Goal: Transaction & Acquisition: Download file/media

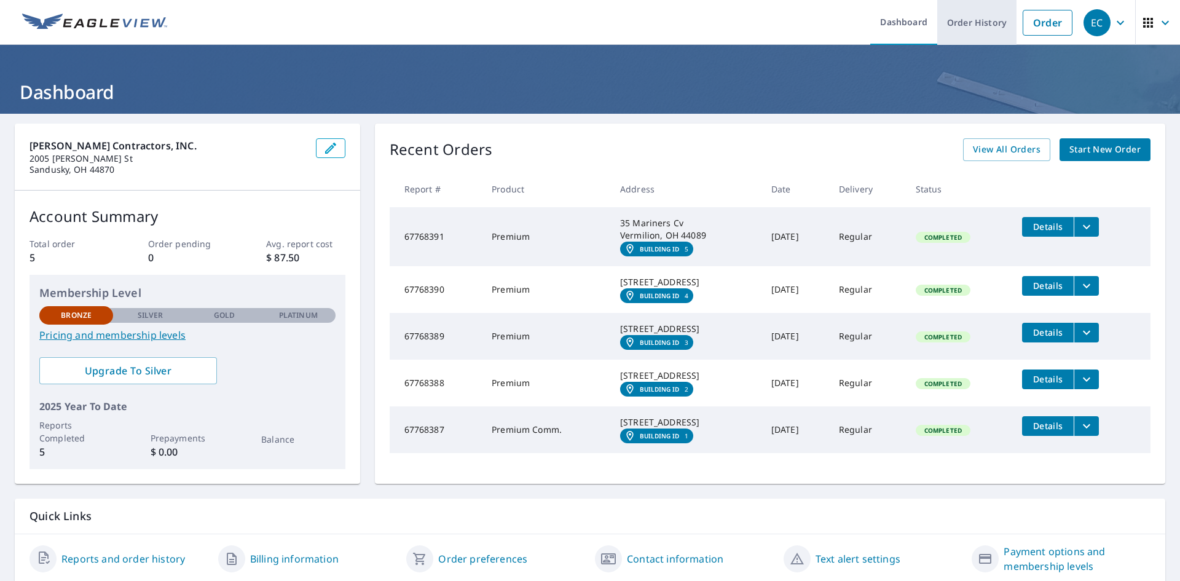
click at [961, 17] on link "Order History" at bounding box center [976, 22] width 79 height 45
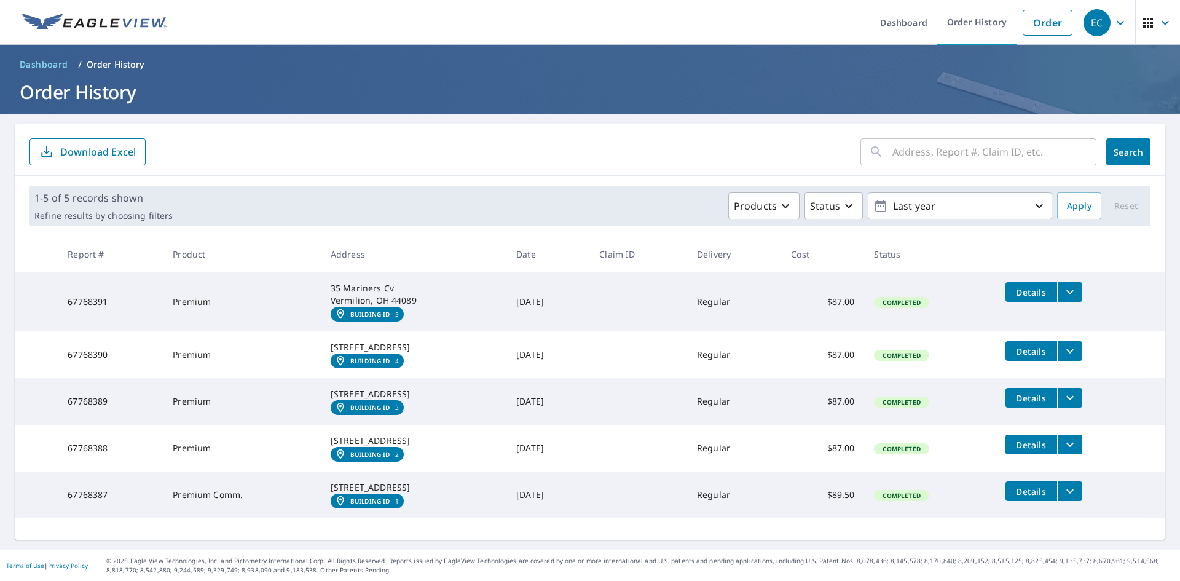
scroll to position [28, 0]
click at [1067, 285] on icon "filesDropdownBtn-67768391" at bounding box center [1070, 292] width 15 height 15
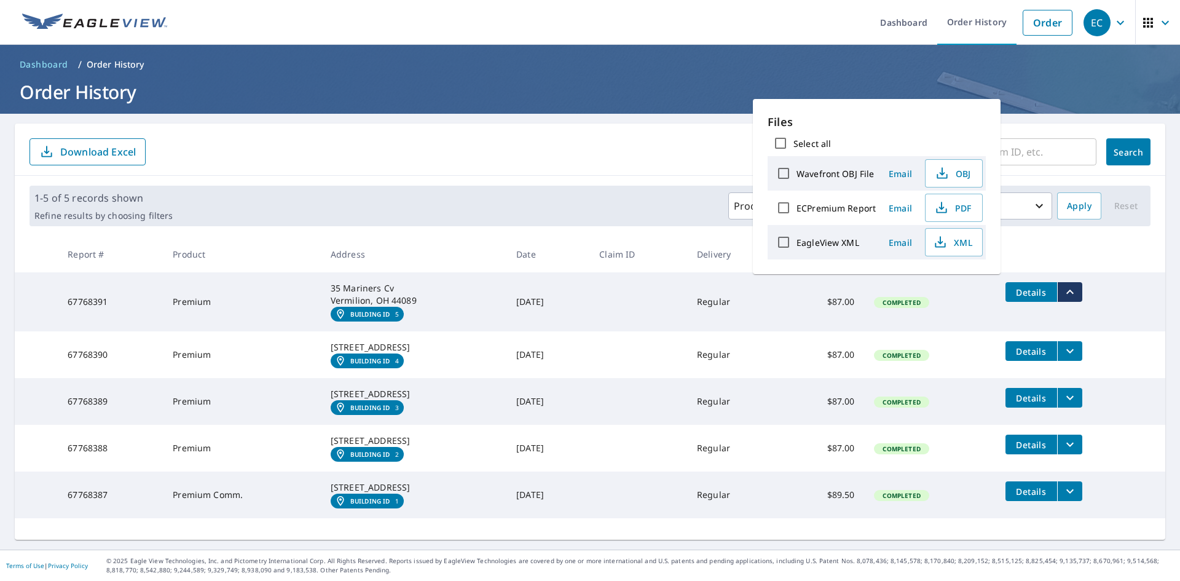
click at [600, 138] on form "​ Search Download Excel" at bounding box center [589, 151] width 1121 height 27
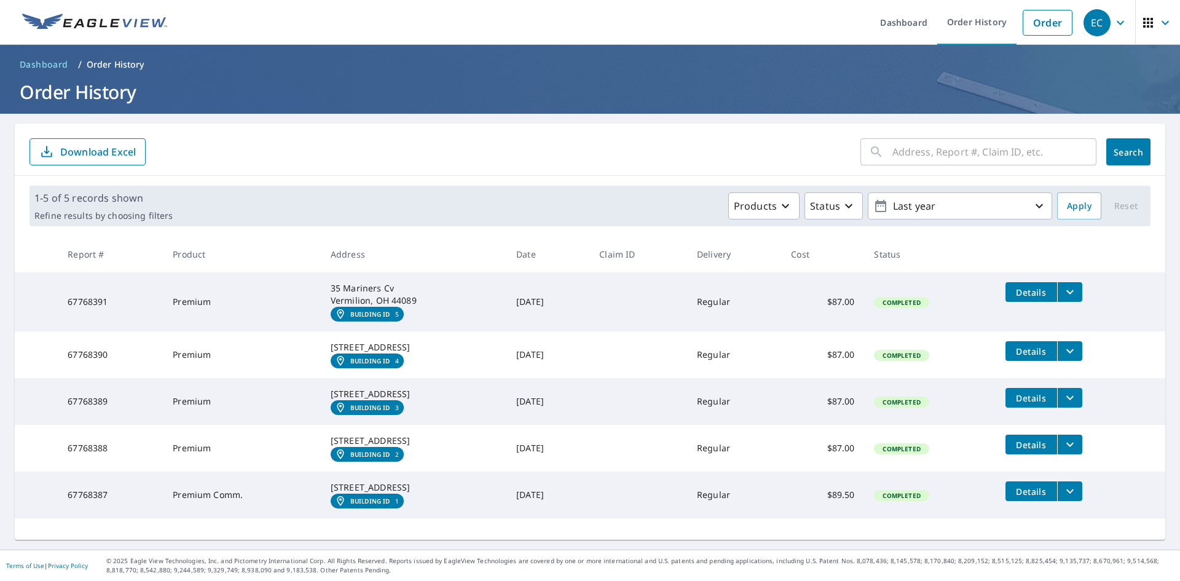
click at [1063, 285] on icon "filesDropdownBtn-67768391" at bounding box center [1070, 292] width 15 height 15
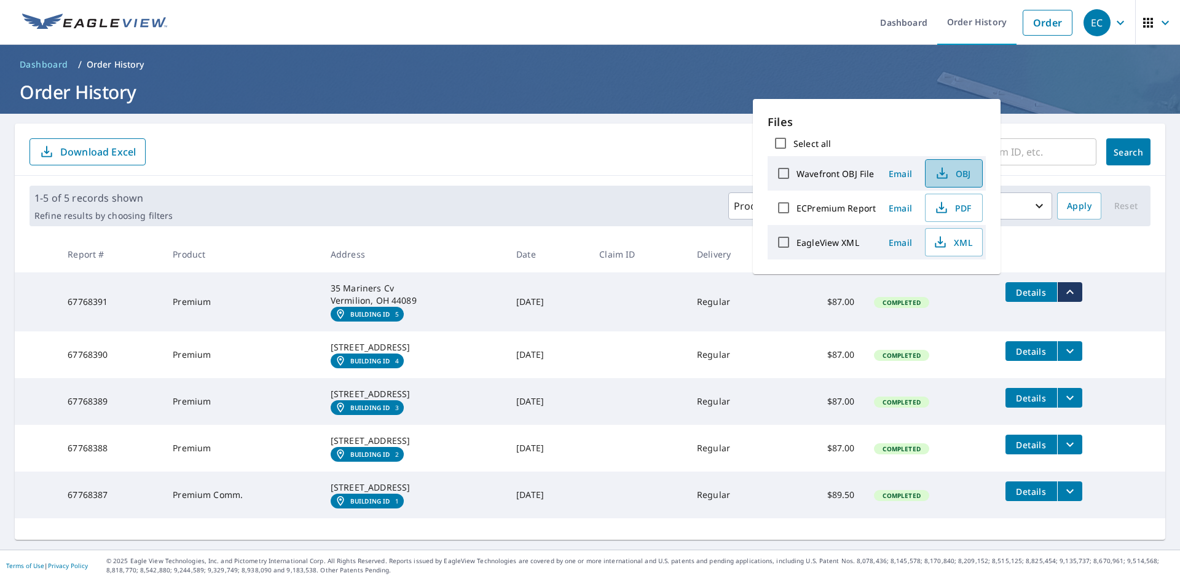
click at [950, 176] on span "OBJ" at bounding box center [952, 173] width 39 height 15
click at [586, 138] on form "​ Search Download Excel" at bounding box center [589, 151] width 1121 height 27
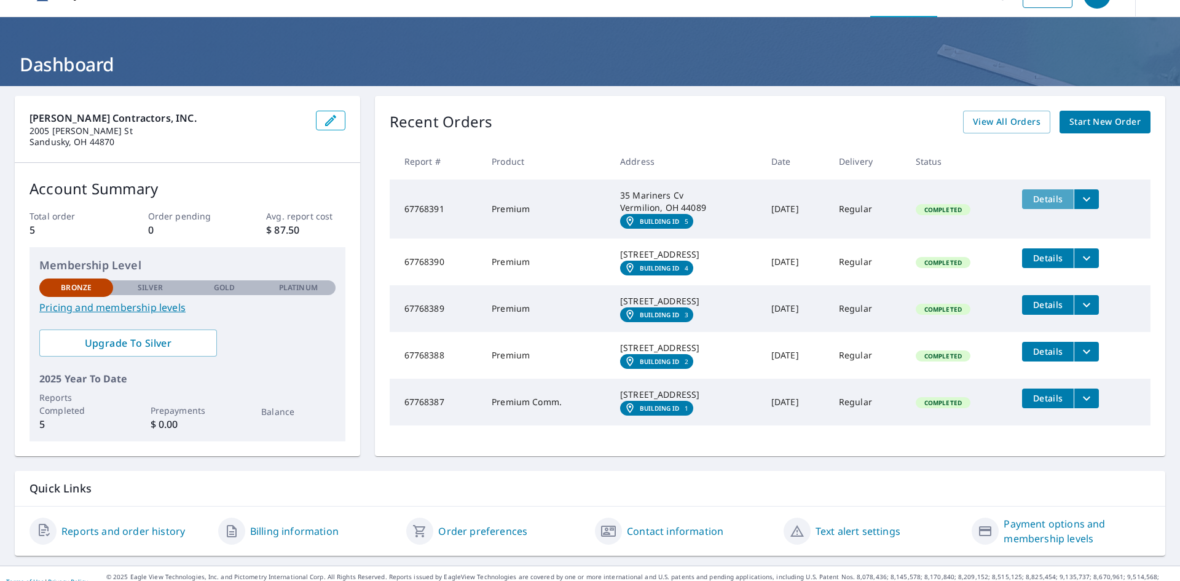
click at [1056, 205] on button "Details" at bounding box center [1048, 199] width 52 height 20
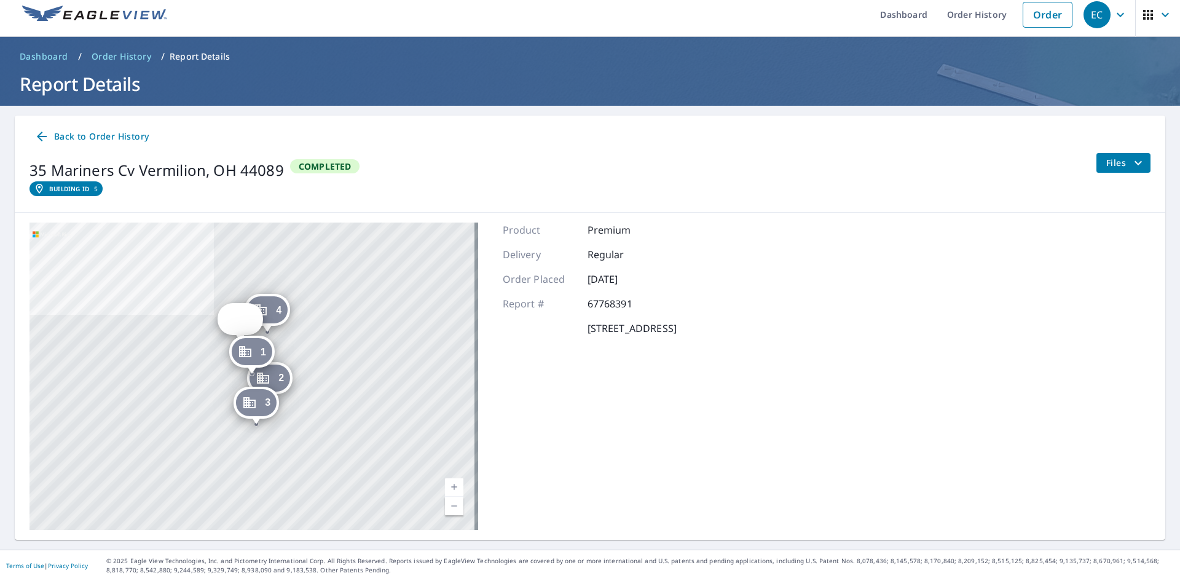
click at [1140, 159] on button "Files" at bounding box center [1123, 163] width 55 height 20
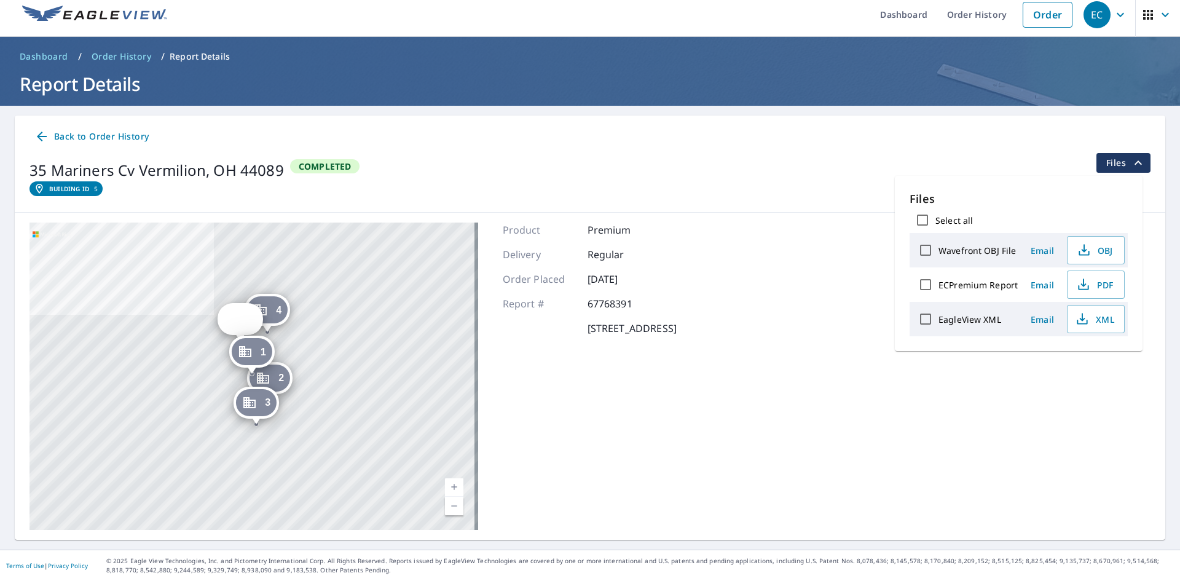
click at [790, 194] on div "[STREET_ADDRESS] Building ID 5 Completed Files" at bounding box center [589, 177] width 1121 height 49
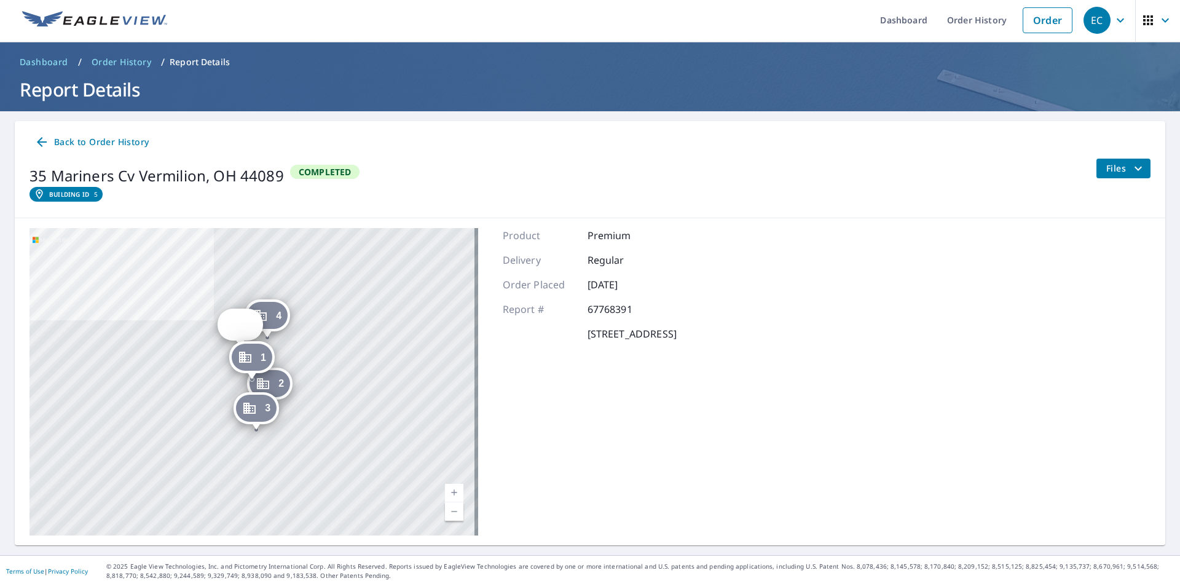
scroll to position [0, 0]
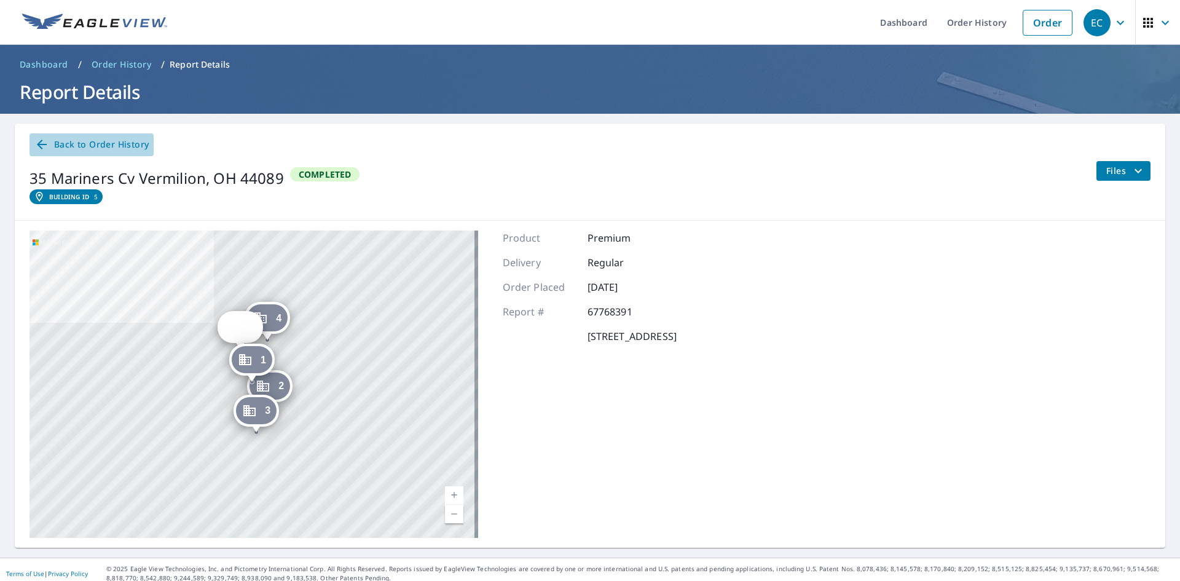
click at [44, 144] on icon at bounding box center [42, 145] width 10 height 10
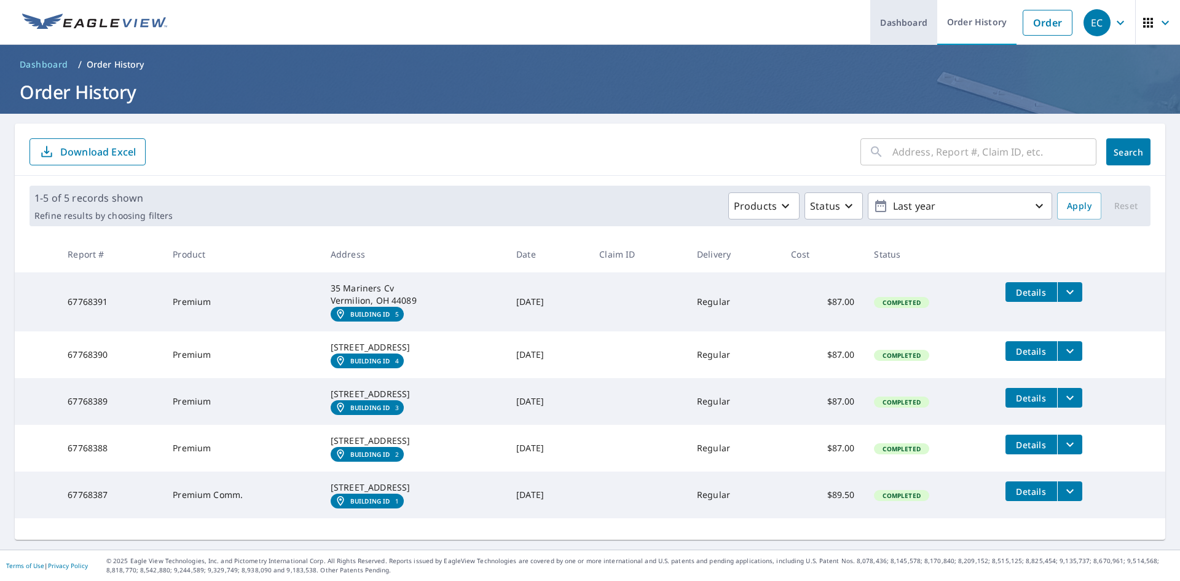
click at [899, 25] on link "Dashboard" at bounding box center [903, 22] width 67 height 45
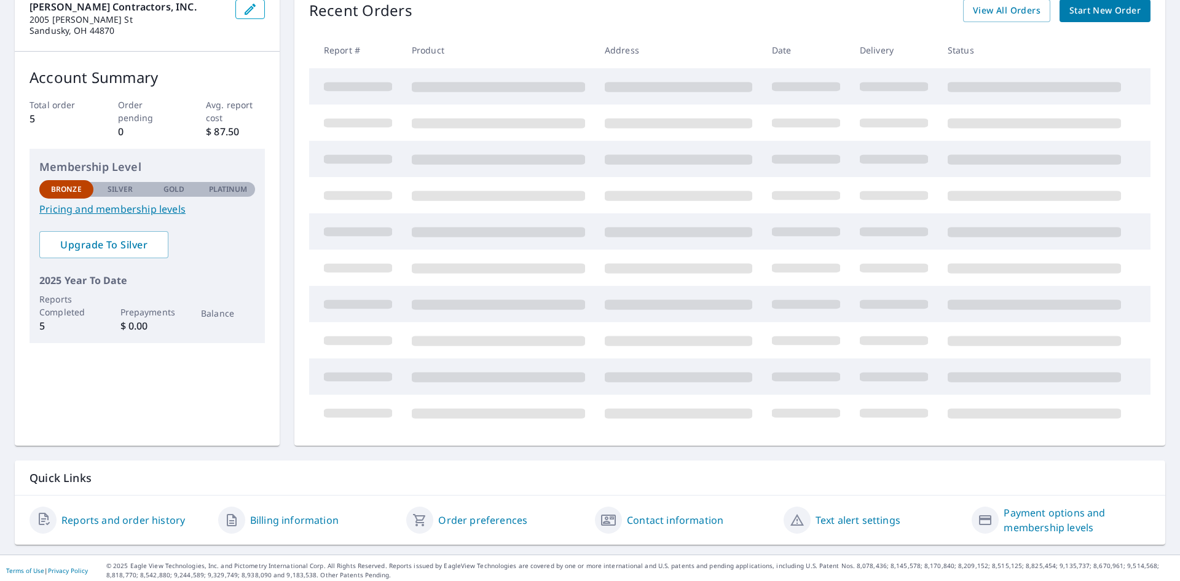
scroll to position [76, 0]
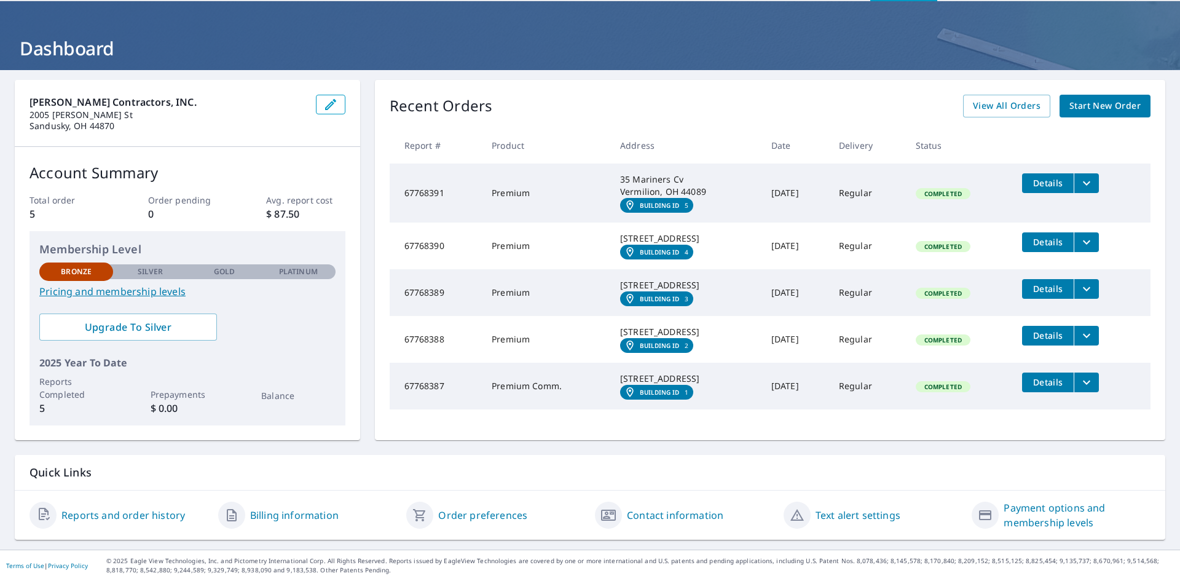
click at [1040, 523] on link "Payment options and membership levels" at bounding box center [1077, 514] width 147 height 29
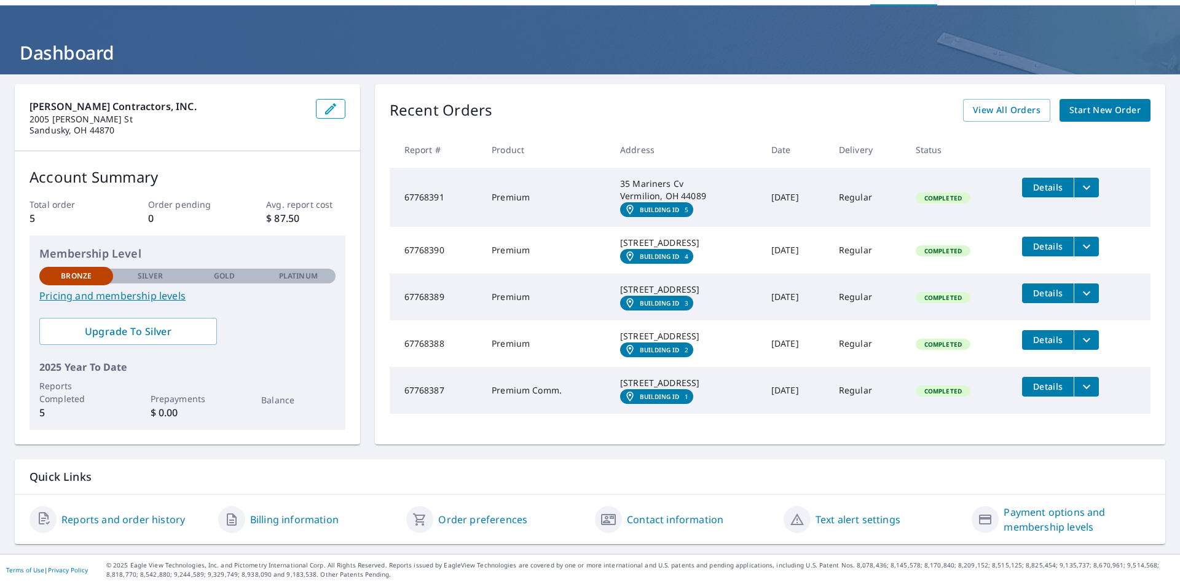
scroll to position [76, 0]
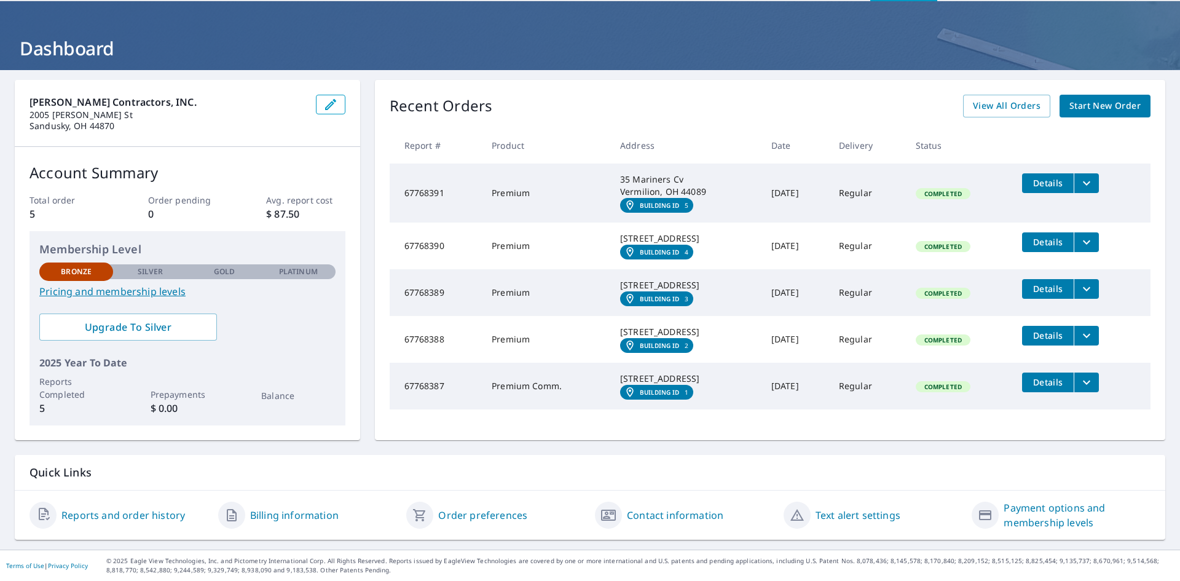
click at [297, 519] on link "Billing information" at bounding box center [294, 515] width 88 height 15
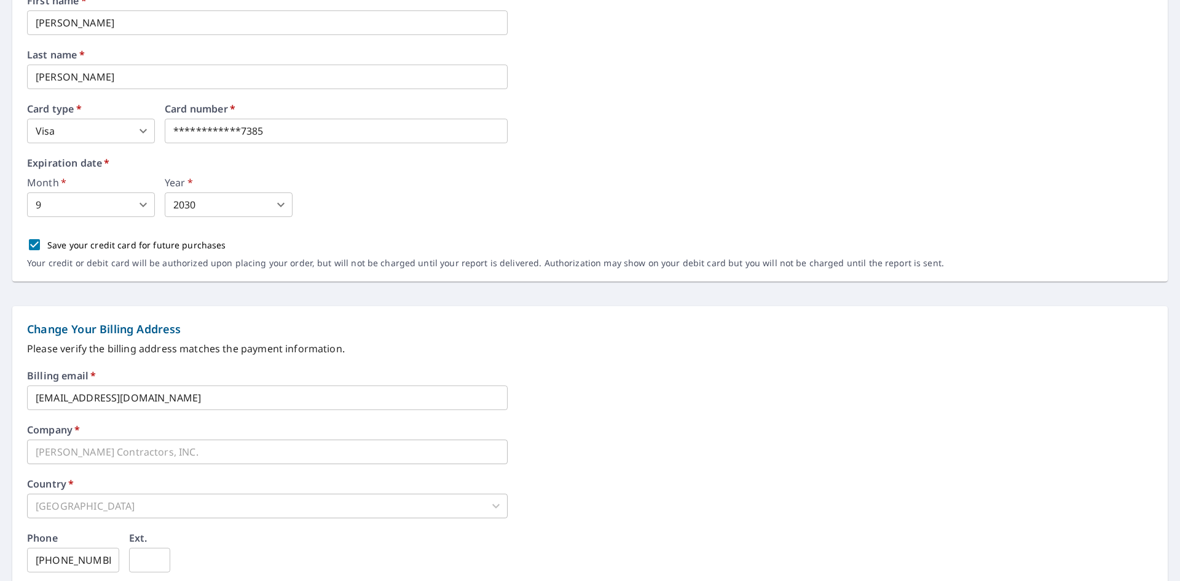
scroll to position [450, 0]
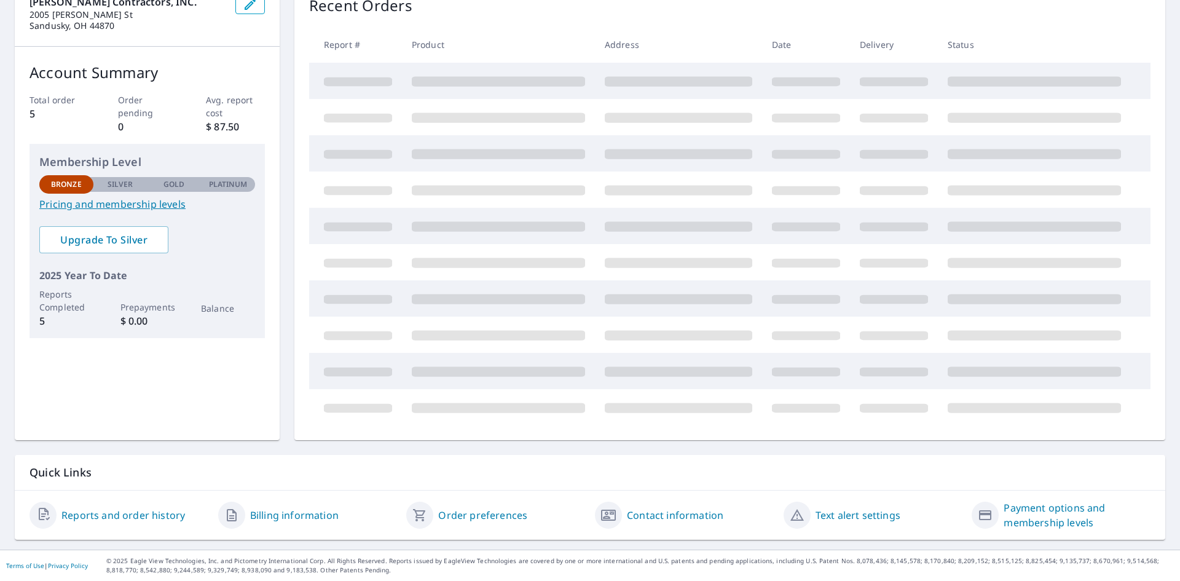
scroll to position [144, 0]
click at [500, 518] on link "Order preferences" at bounding box center [482, 515] width 89 height 15
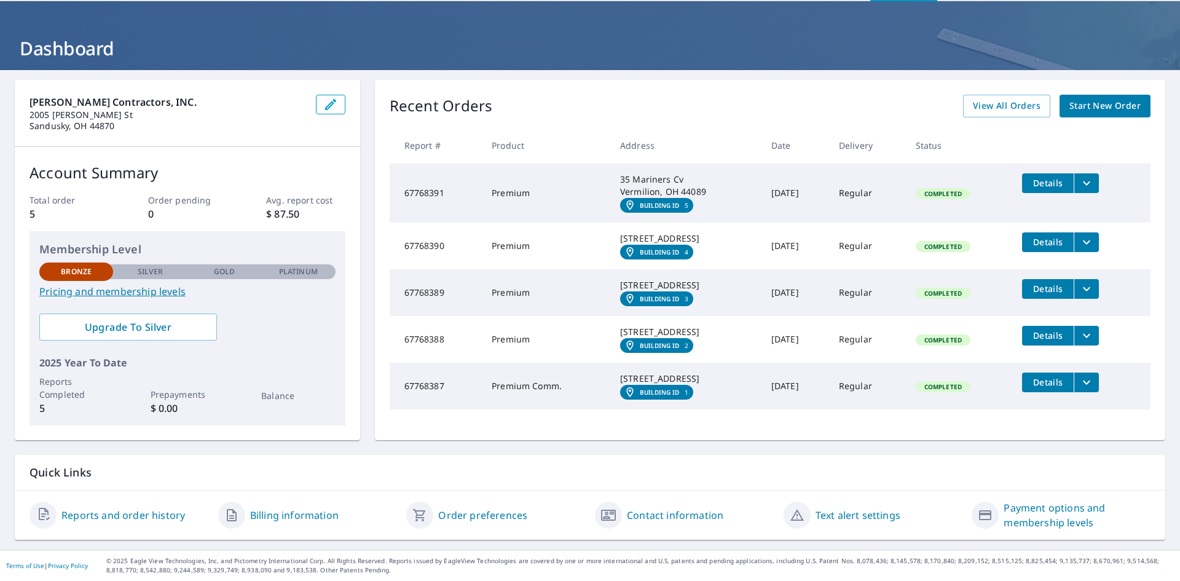
scroll to position [76, 0]
click at [113, 521] on link "Reports and order history" at bounding box center [123, 515] width 124 height 15
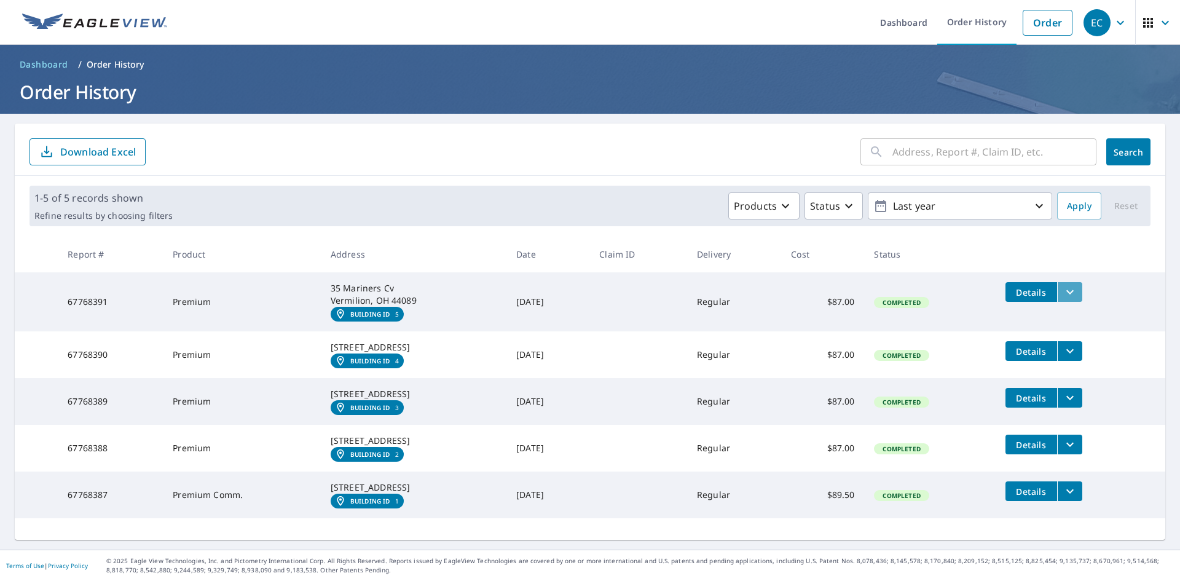
click at [1074, 294] on icon "filesDropdownBtn-67768391" at bounding box center [1070, 292] width 15 height 15
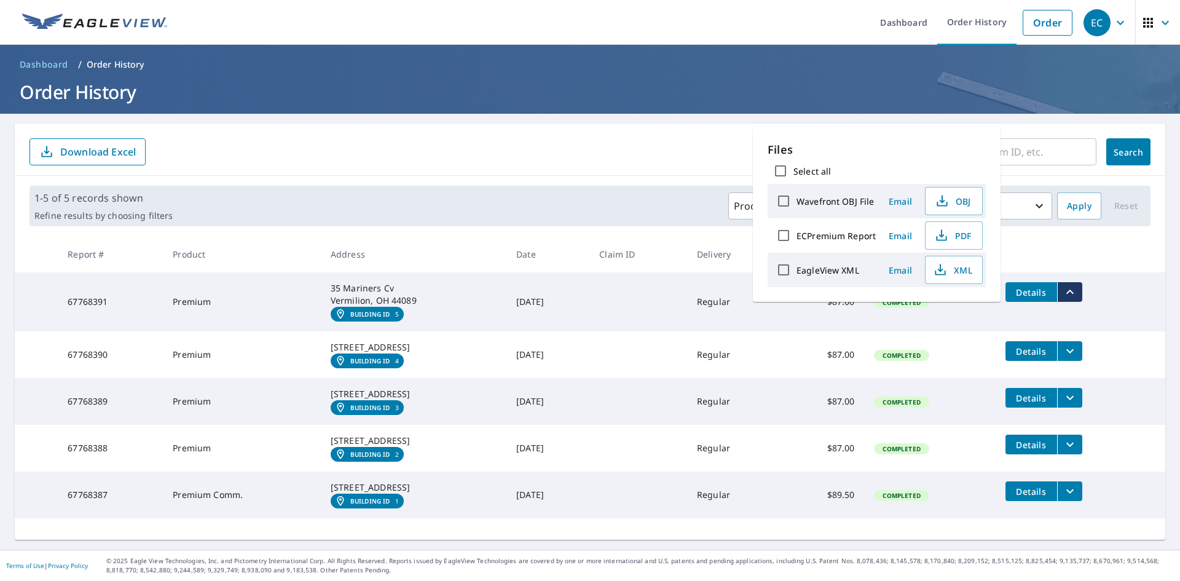
click at [662, 160] on form "​ Search Download Excel" at bounding box center [589, 151] width 1121 height 27
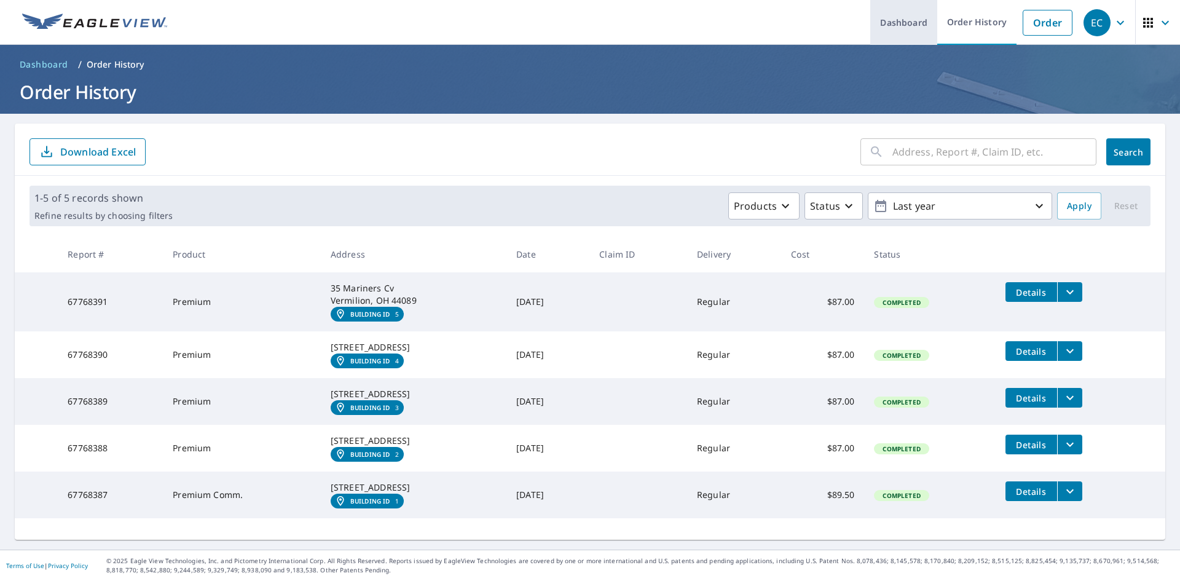
click at [907, 27] on link "Dashboard" at bounding box center [903, 22] width 67 height 45
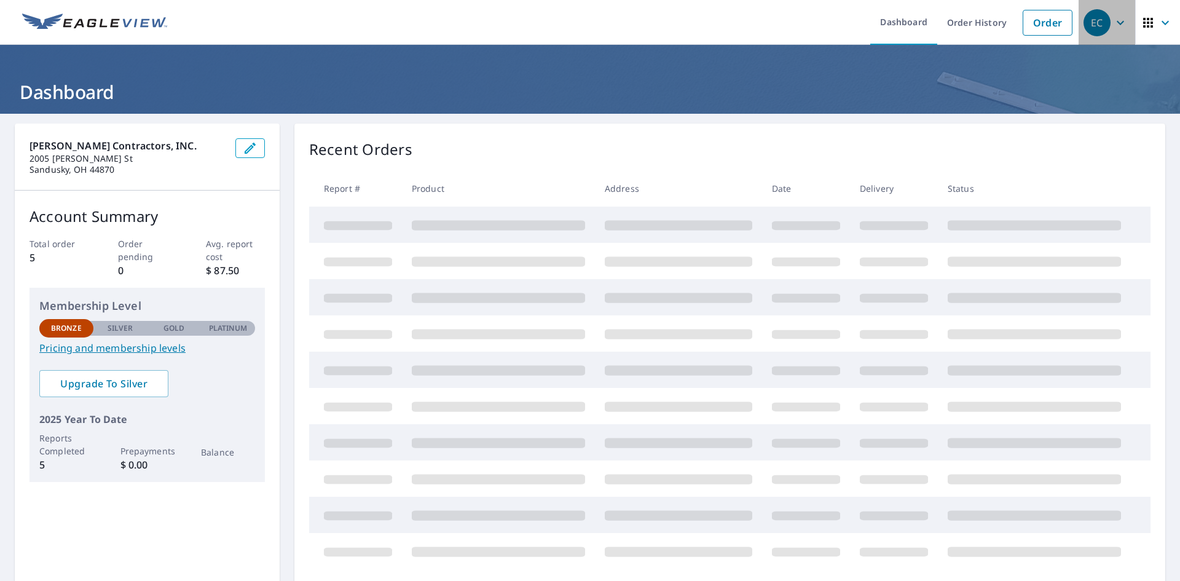
click at [1117, 22] on icon "button" at bounding box center [1120, 22] width 7 height 4
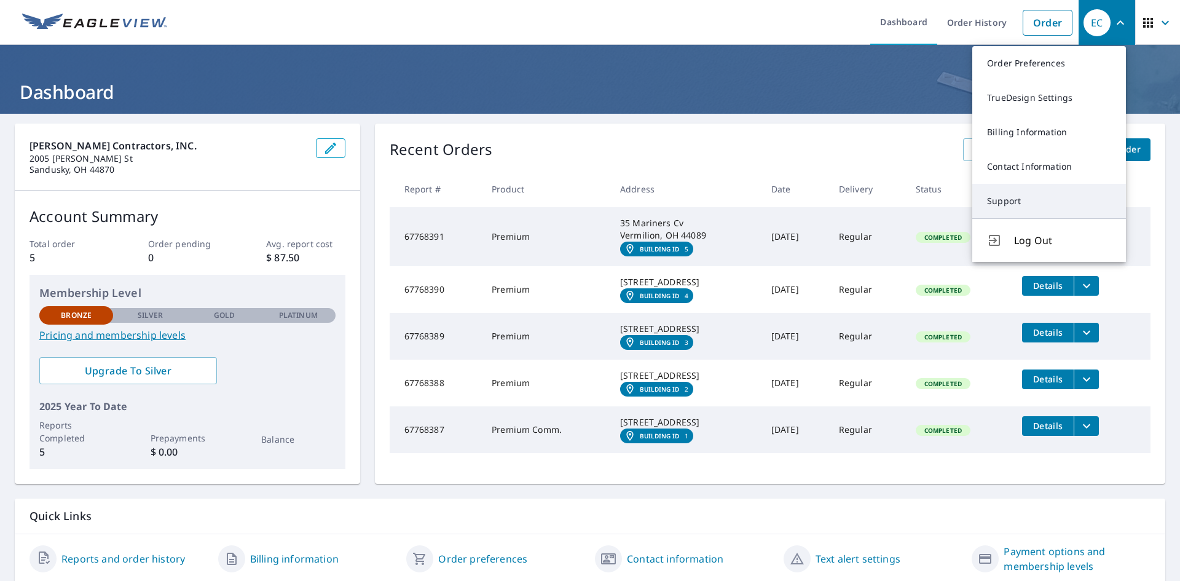
click at [1029, 203] on link "Support" at bounding box center [1049, 201] width 154 height 34
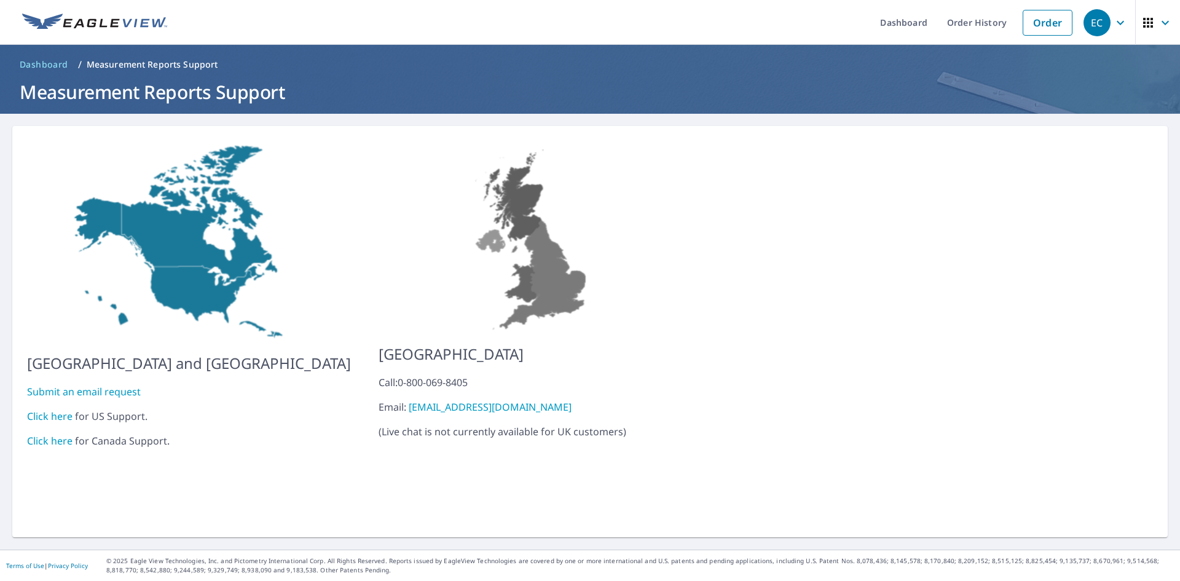
click at [1110, 10] on span "EC" at bounding box center [1106, 22] width 47 height 29
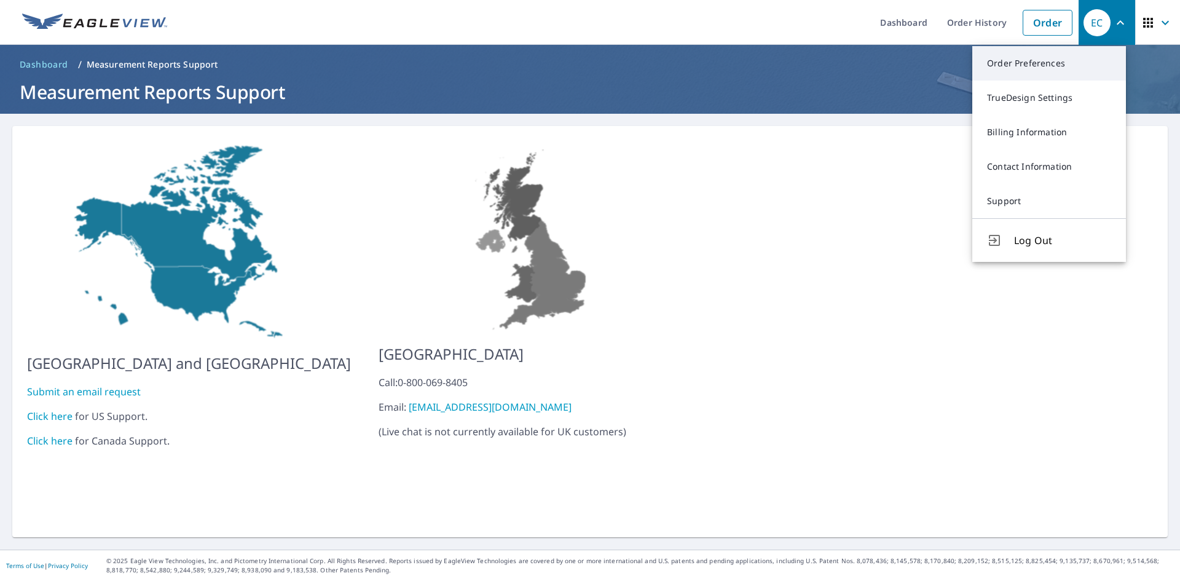
click at [1028, 73] on link "Order Preferences" at bounding box center [1049, 63] width 154 height 34
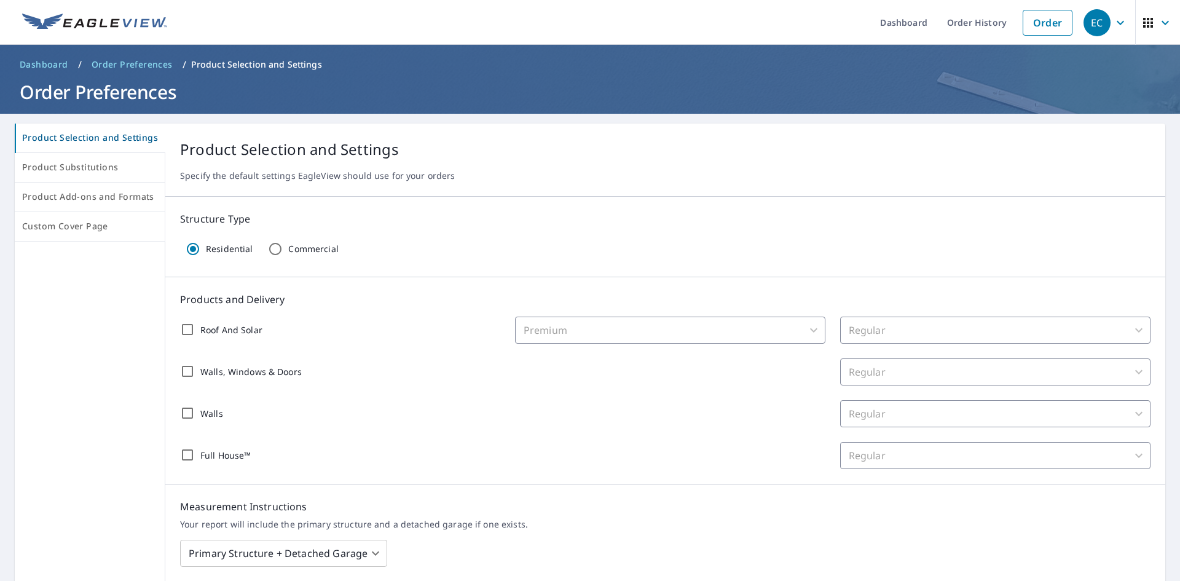
click at [1144, 20] on icon "button" at bounding box center [1148, 23] width 10 height 10
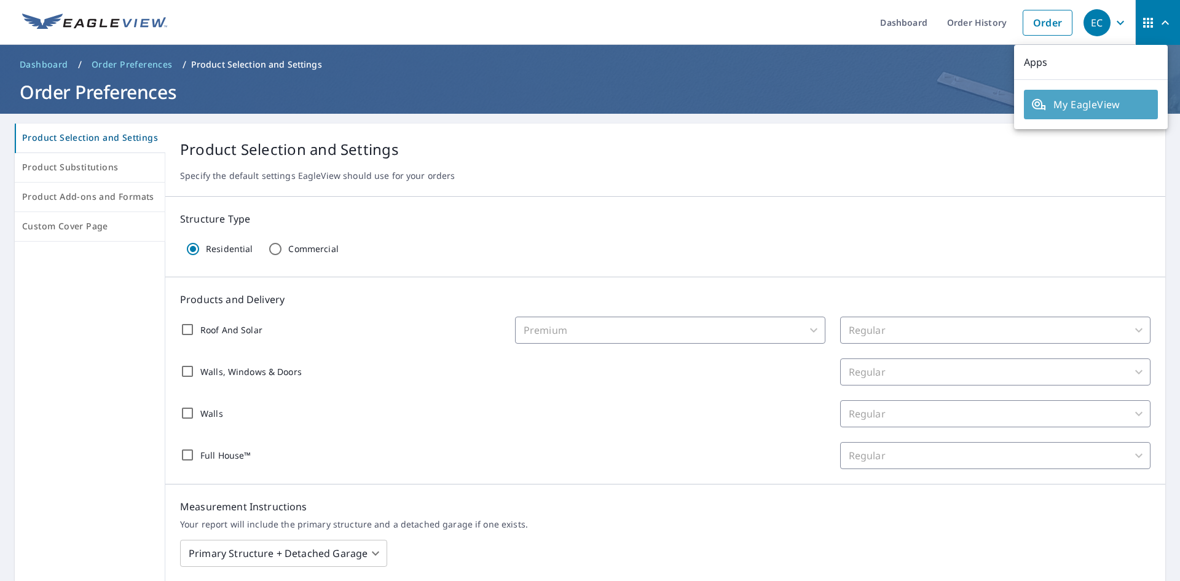
click at [1108, 108] on span "My EagleView" at bounding box center [1090, 104] width 119 height 15
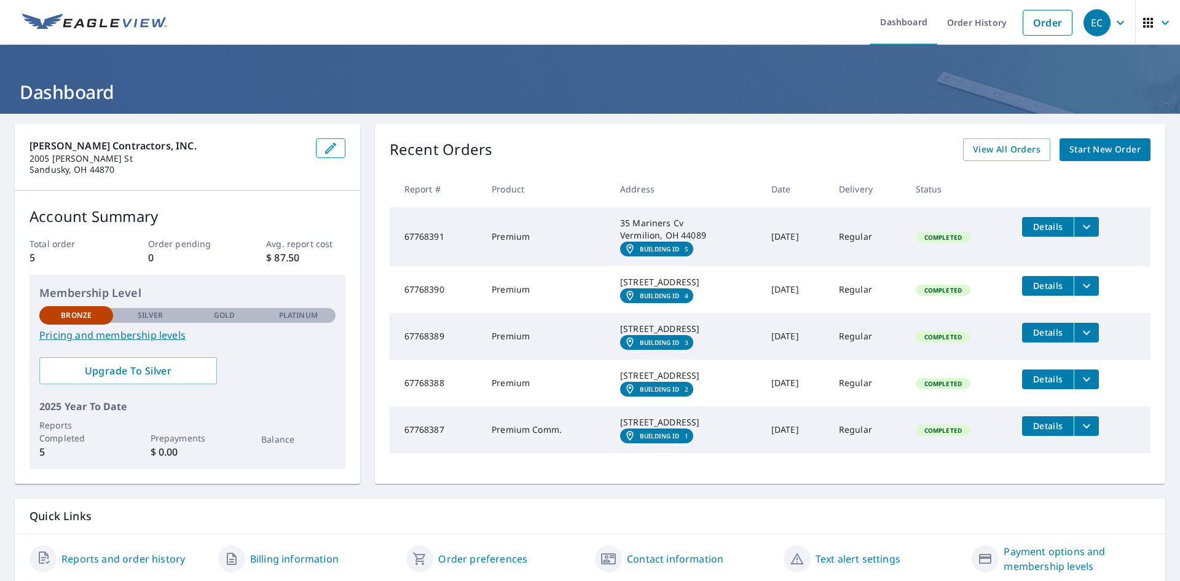
scroll to position [76, 0]
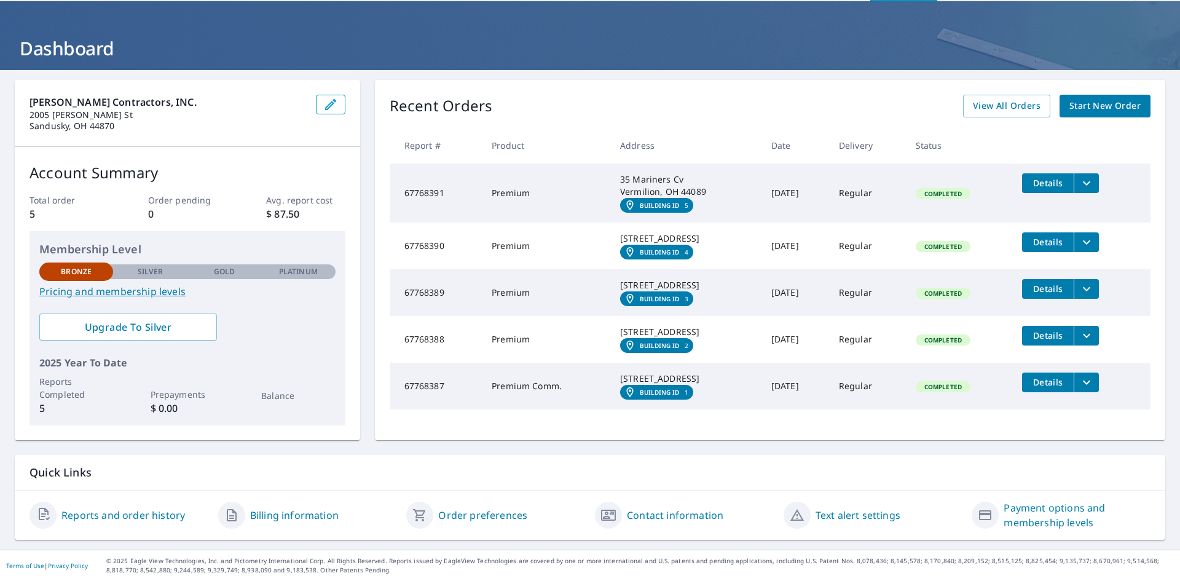
click at [69, 194] on p "Total order" at bounding box center [68, 200] width 79 height 13
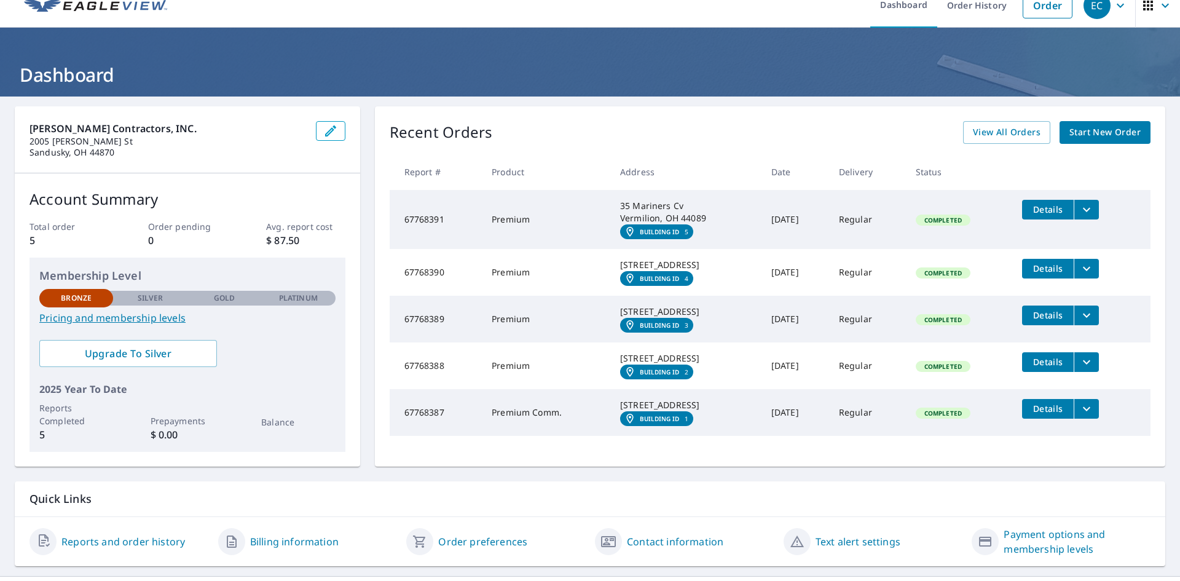
scroll to position [0, 0]
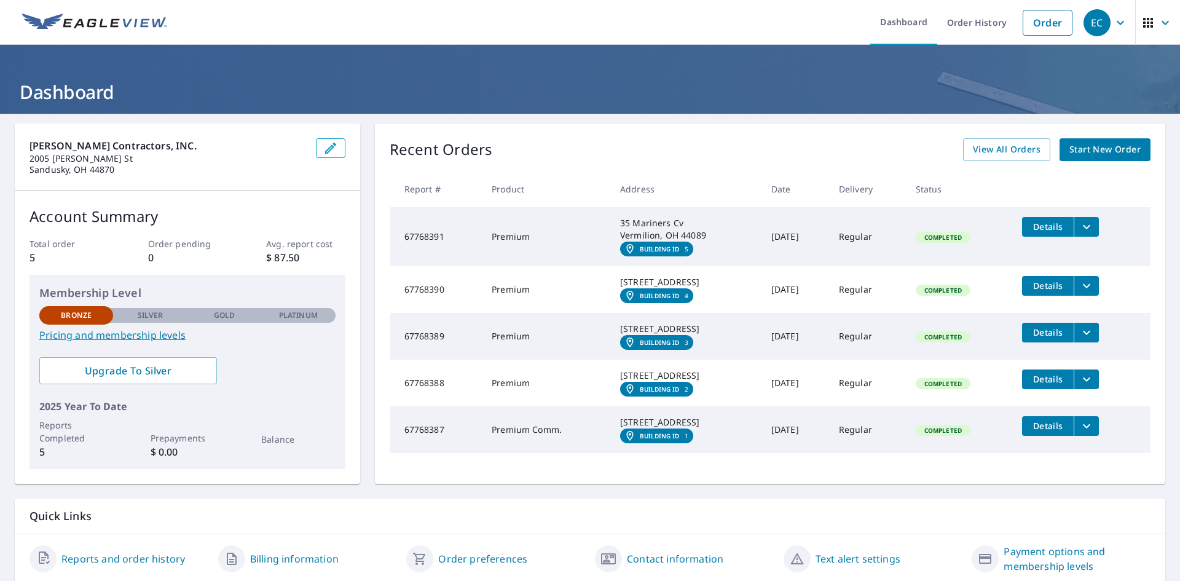
click at [645, 251] on em "Building ID" at bounding box center [660, 248] width 40 height 7
click at [1050, 219] on button "Details" at bounding box center [1048, 227] width 52 height 20
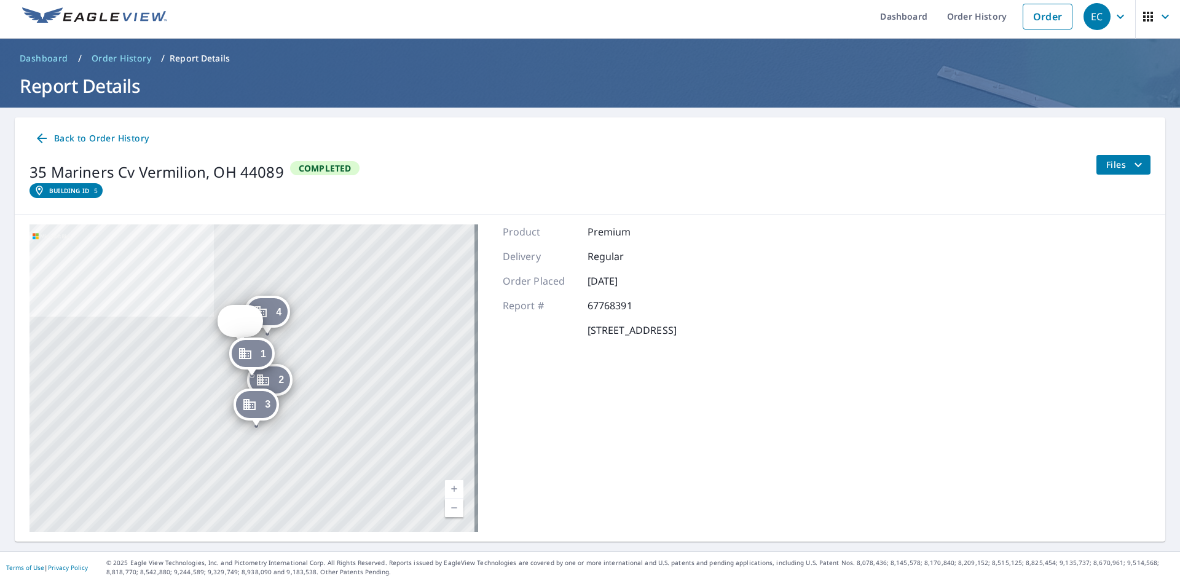
scroll to position [8, 0]
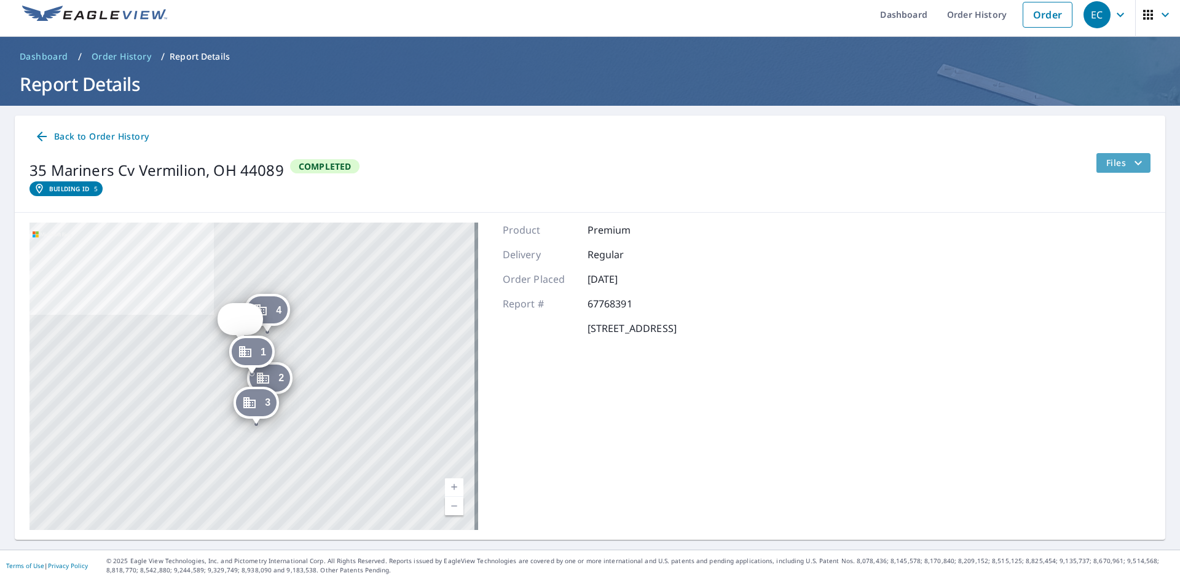
click at [1131, 158] on icon "filesDropdownBtn-67768391" at bounding box center [1138, 162] width 15 height 15
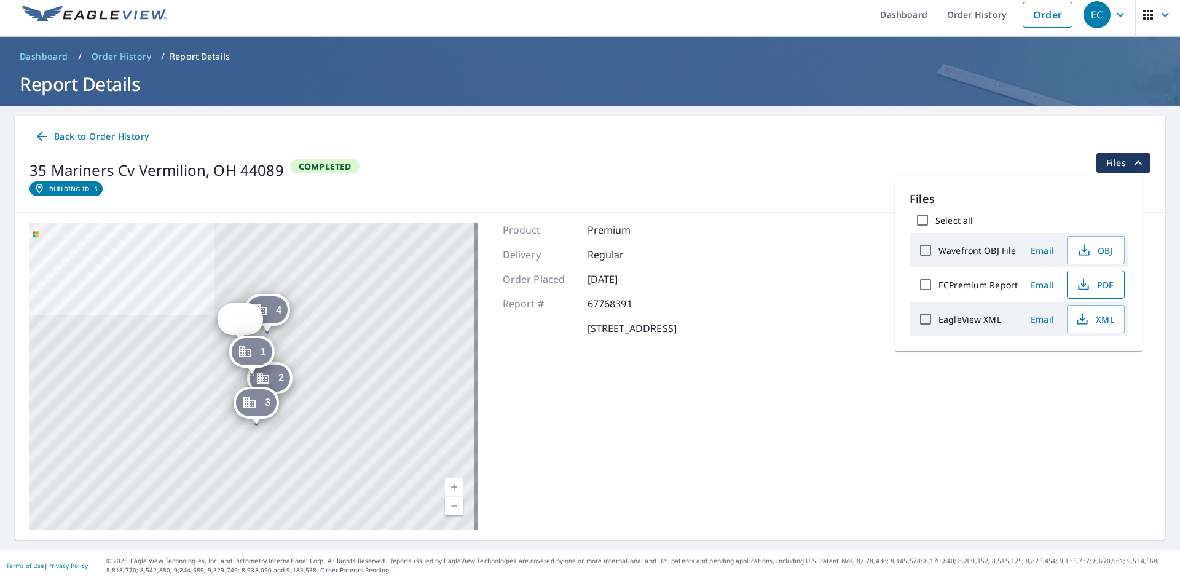
click at [1086, 283] on icon "button" at bounding box center [1083, 284] width 15 height 15
click at [42, 53] on span "Dashboard" at bounding box center [44, 56] width 49 height 12
